Goal: Information Seeking & Learning: Learn about a topic

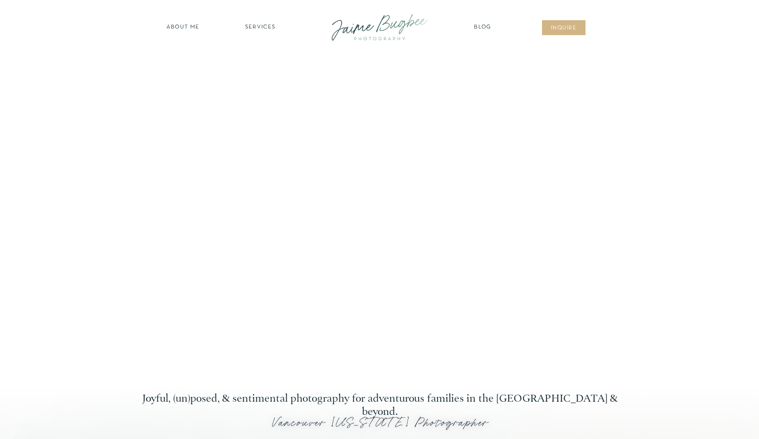
click at [262, 25] on nav "SERVICES" at bounding box center [260, 27] width 50 height 9
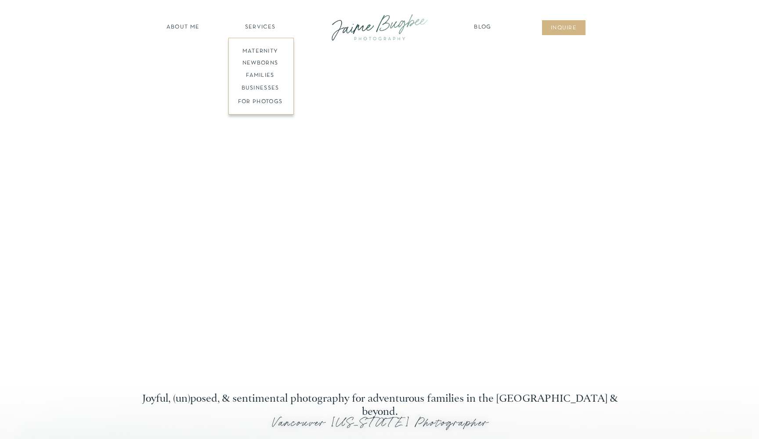
click at [263, 74] on nav "families" at bounding box center [260, 76] width 67 height 8
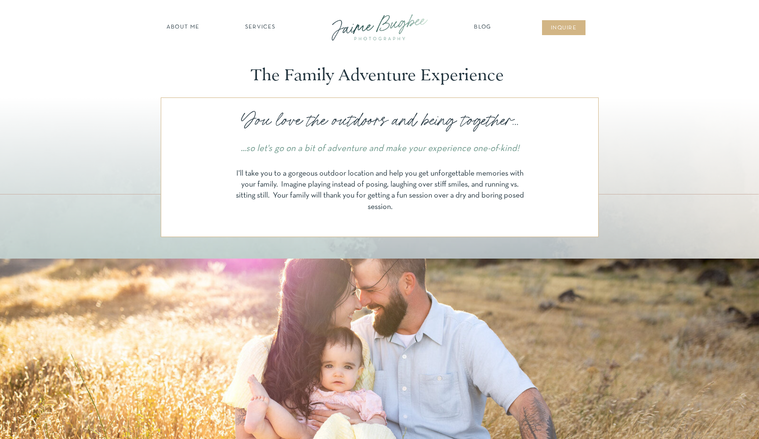
click at [252, 26] on nav "SERVICES" at bounding box center [260, 27] width 50 height 9
click at [254, 61] on nav "newborns" at bounding box center [260, 64] width 67 height 10
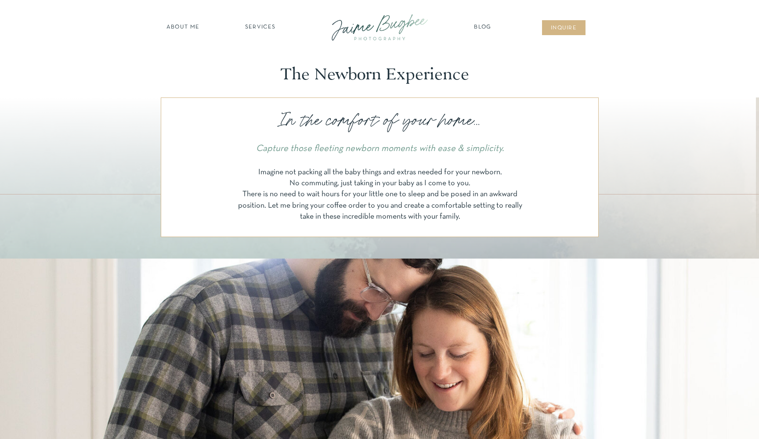
click at [377, 32] on div at bounding box center [380, 28] width 118 height 34
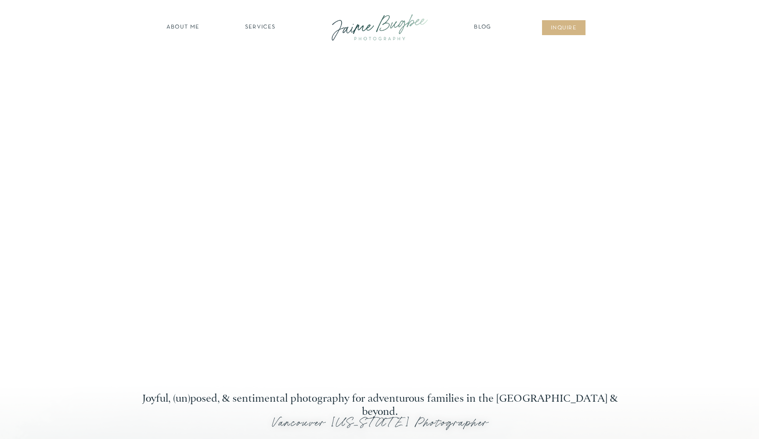
click at [261, 27] on nav "SERVICES" at bounding box center [260, 27] width 50 height 9
click at [262, 76] on nav "families" at bounding box center [260, 76] width 67 height 8
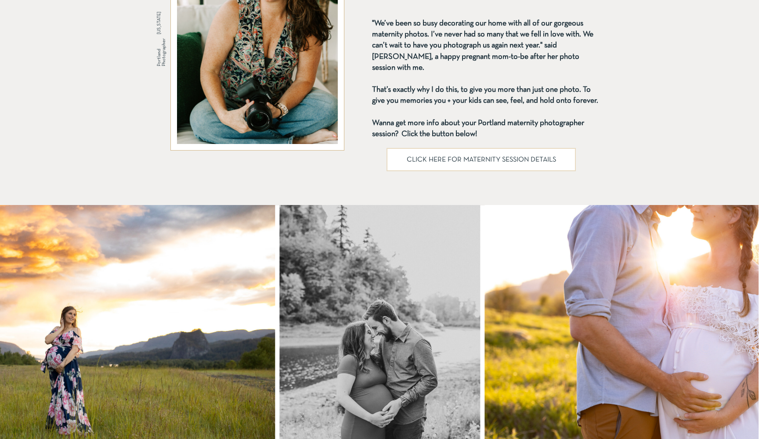
scroll to position [520, 0]
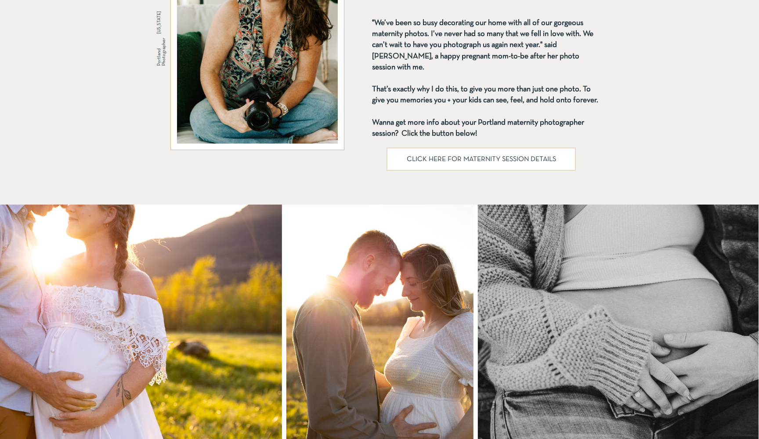
click at [489, 157] on p "CLICK HERE FOR MATERNITY SESSION DETAILS" at bounding box center [481, 159] width 166 height 7
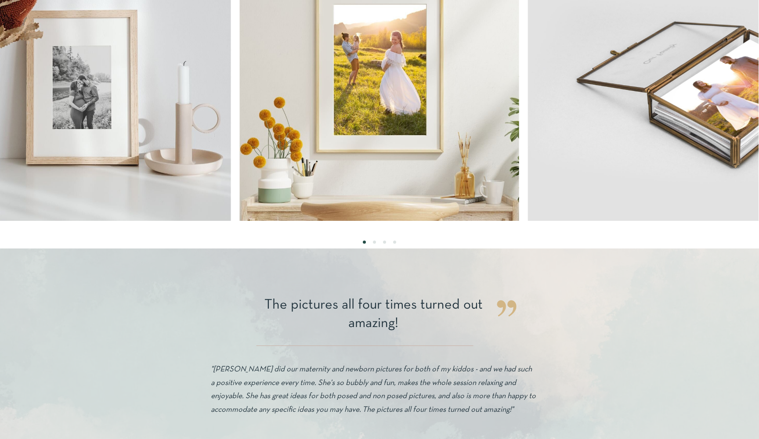
scroll to position [1623, 0]
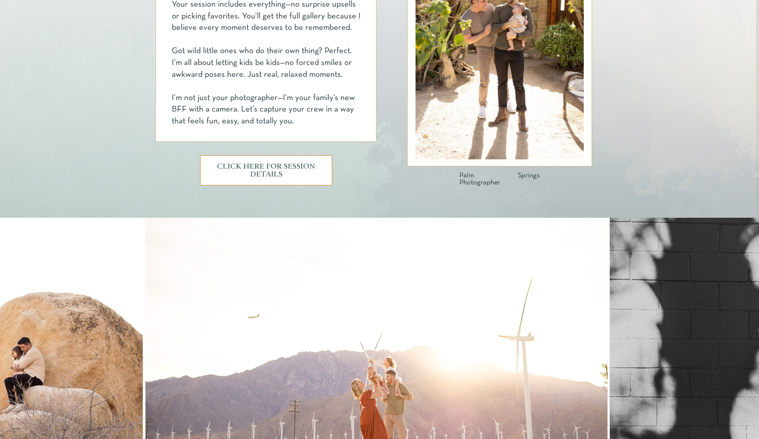
scroll to position [547, 0]
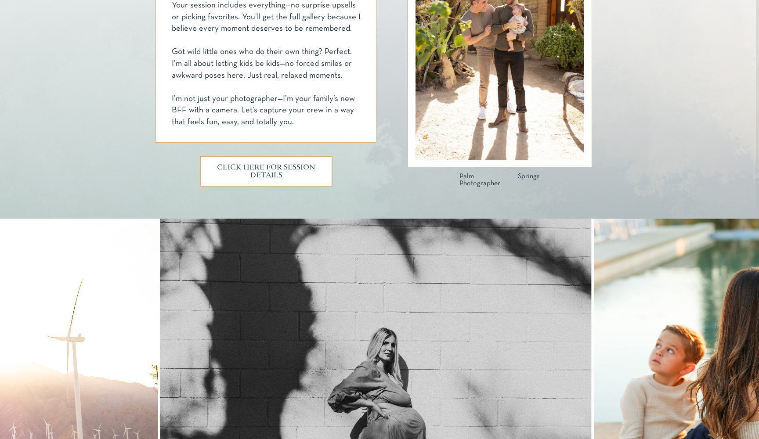
click at [277, 172] on h3 "CLICK HERE FOR SESSION DETAILS" at bounding box center [265, 171] width 99 height 15
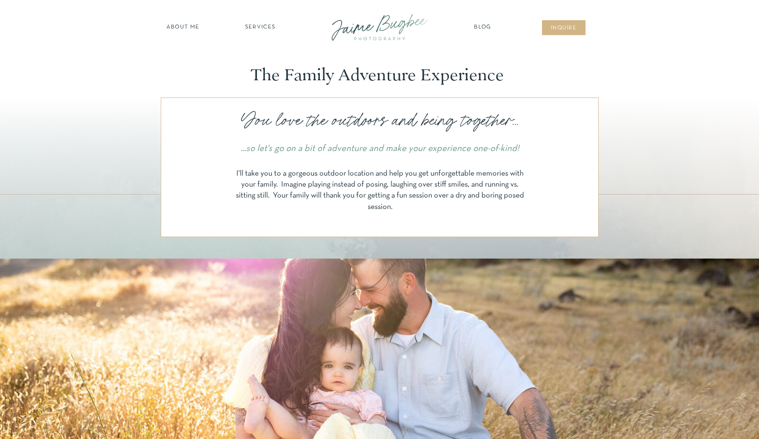
click at [561, 30] on nav "inqUIre" at bounding box center [564, 28] width 36 height 9
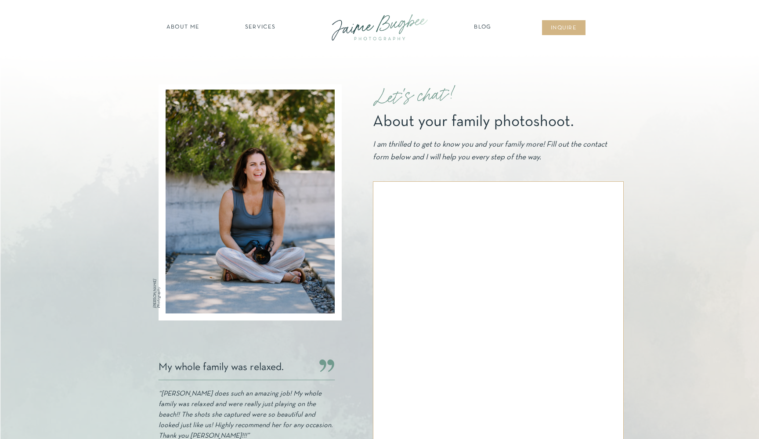
click at [173, 25] on nav "about ME" at bounding box center [183, 27] width 38 height 9
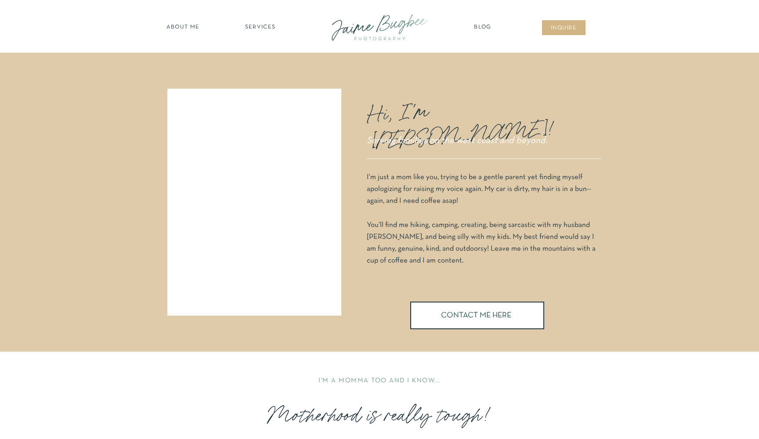
click at [378, 25] on div at bounding box center [380, 28] width 118 height 34
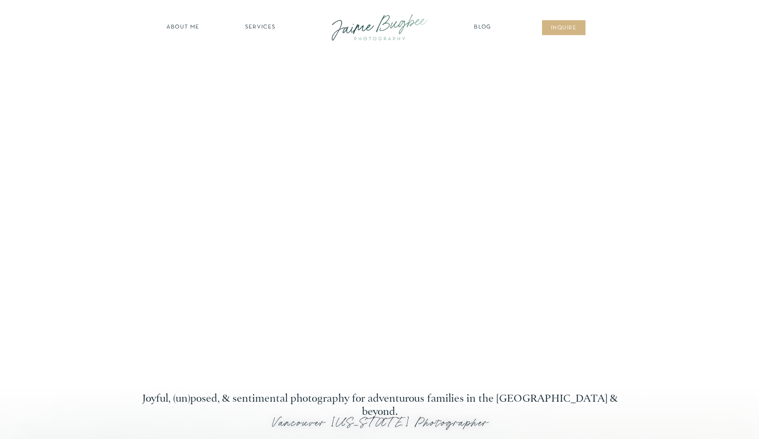
click at [254, 29] on nav "SERVICES" at bounding box center [260, 27] width 50 height 9
click at [264, 77] on nav "families" at bounding box center [260, 76] width 67 height 8
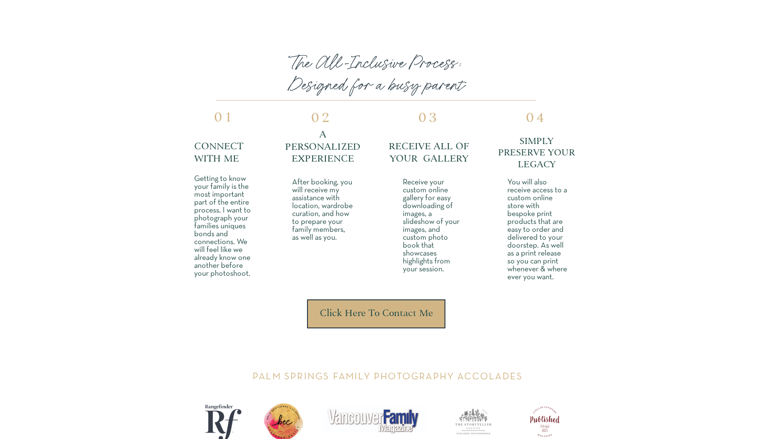
scroll to position [2373, 0]
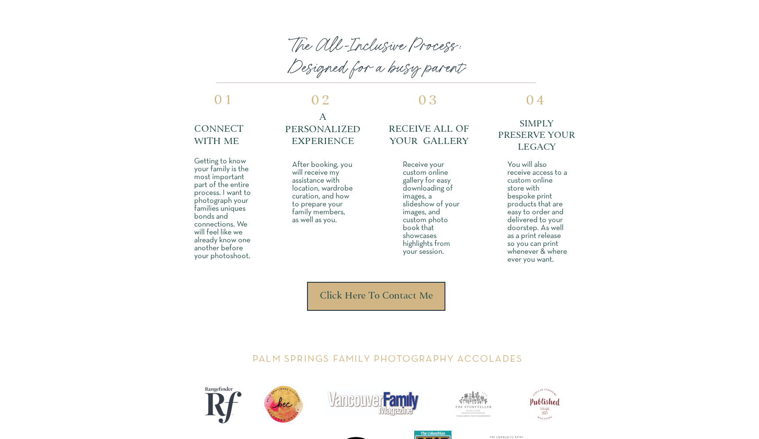
click at [390, 299] on h3 "Click Here To Contact Me" at bounding box center [375, 296] width 117 height 11
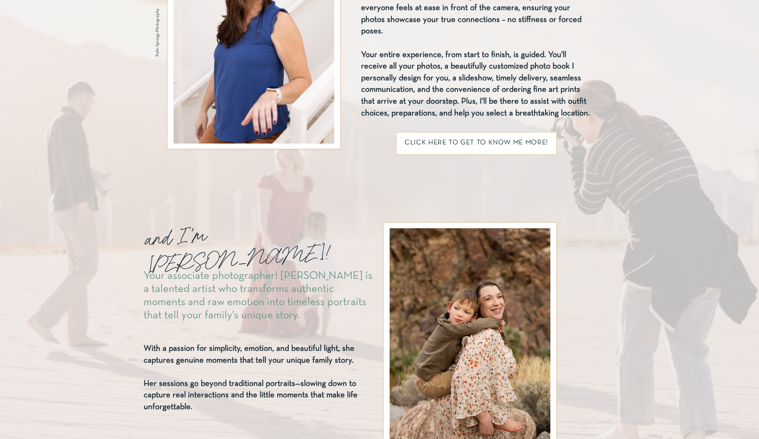
scroll to position [1158, 0]
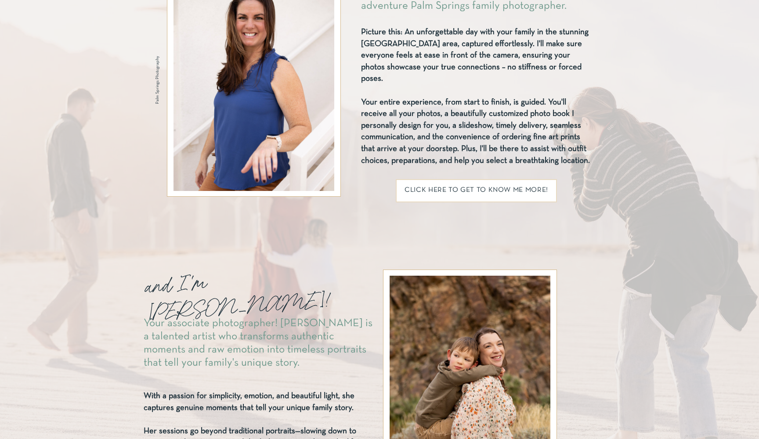
click at [474, 190] on h2 "click here TO GET TO KNOW ME MORE!" at bounding box center [476, 192] width 146 height 10
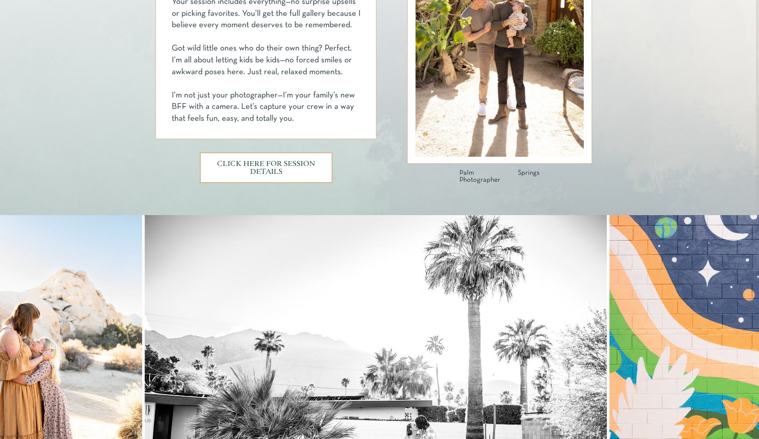
scroll to position [549, 0]
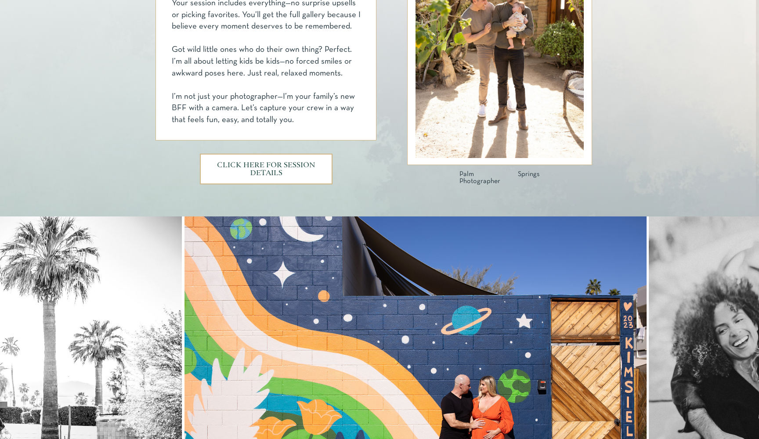
click at [271, 168] on h3 "CLICK HERE FOR SESSION DETAILS" at bounding box center [265, 169] width 99 height 15
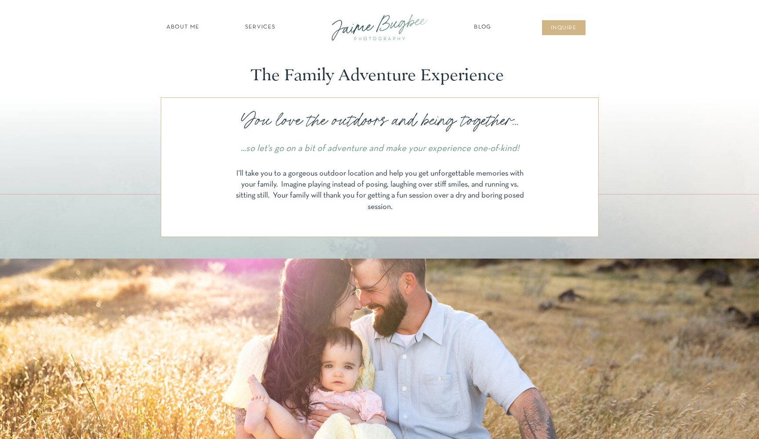
click at [386, 22] on div at bounding box center [380, 28] width 118 height 34
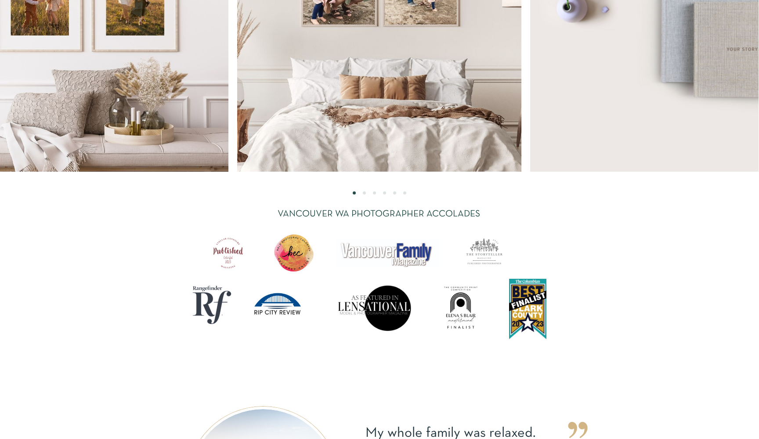
scroll to position [2493, 0]
